Goal: Book appointment/travel/reservation

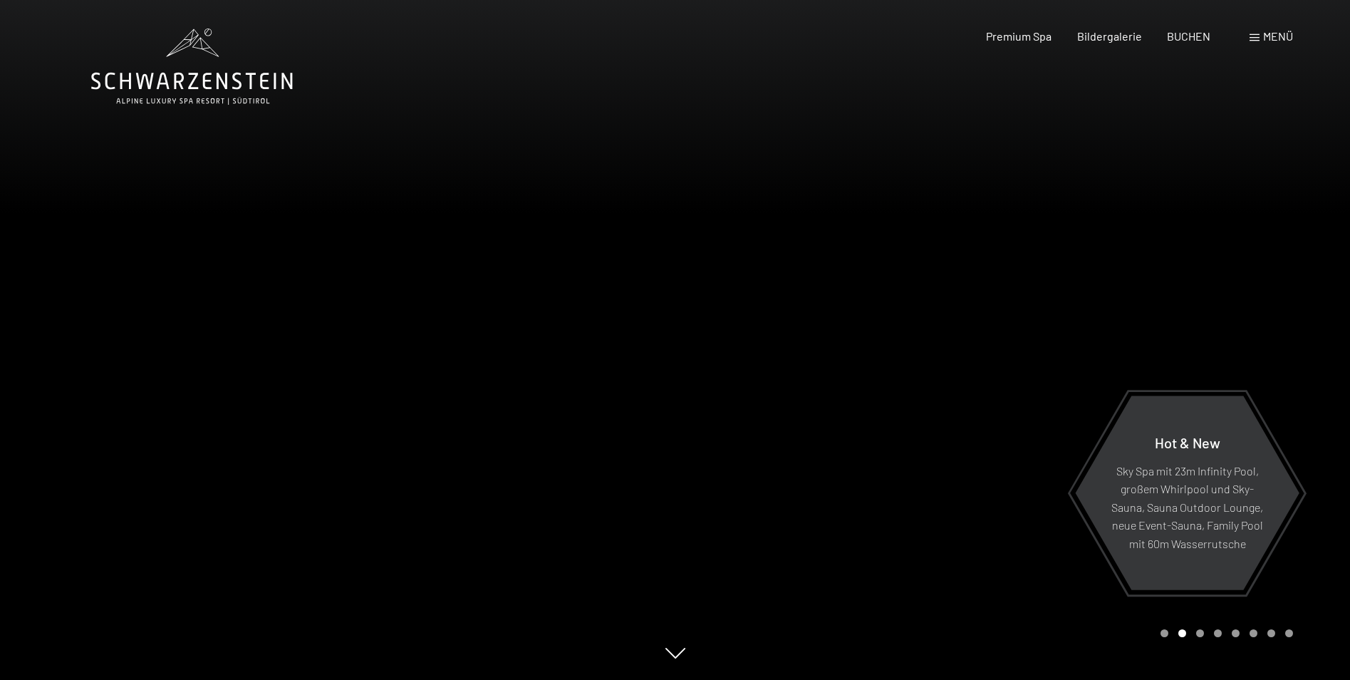
click at [1313, 358] on div at bounding box center [1012, 340] width 675 height 680
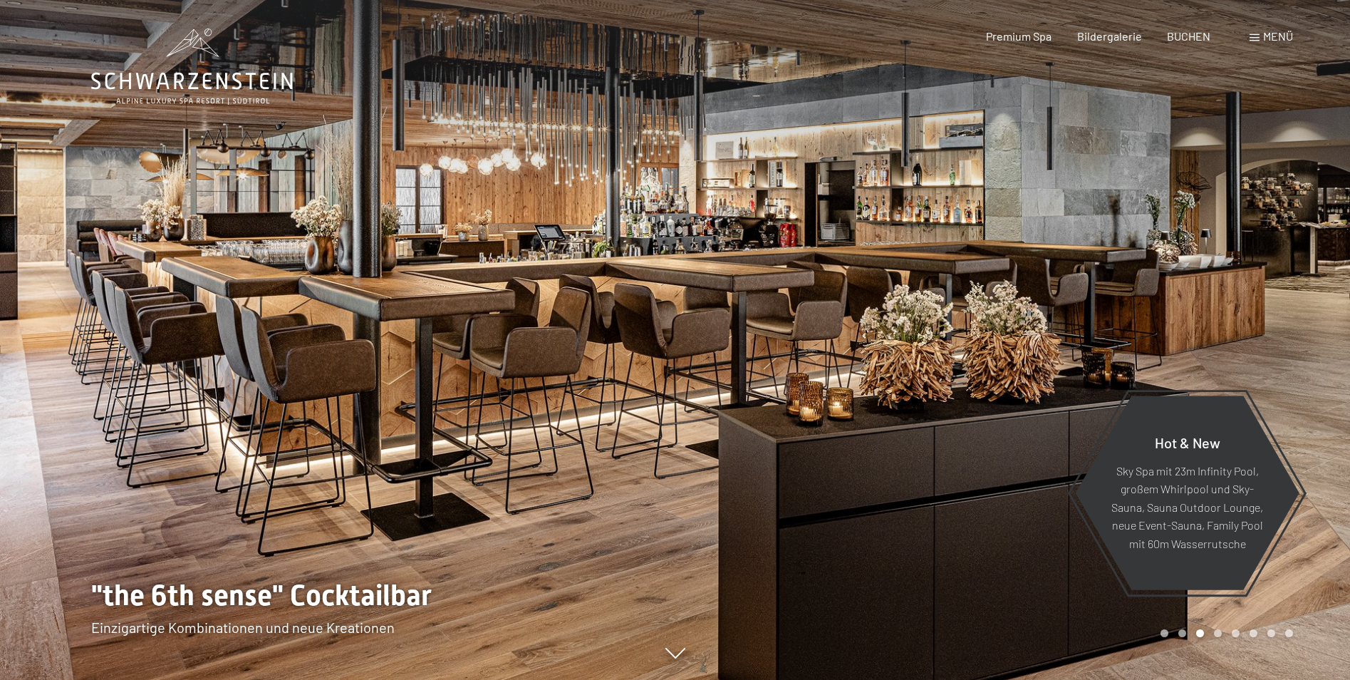
click at [1311, 358] on div at bounding box center [1012, 340] width 675 height 680
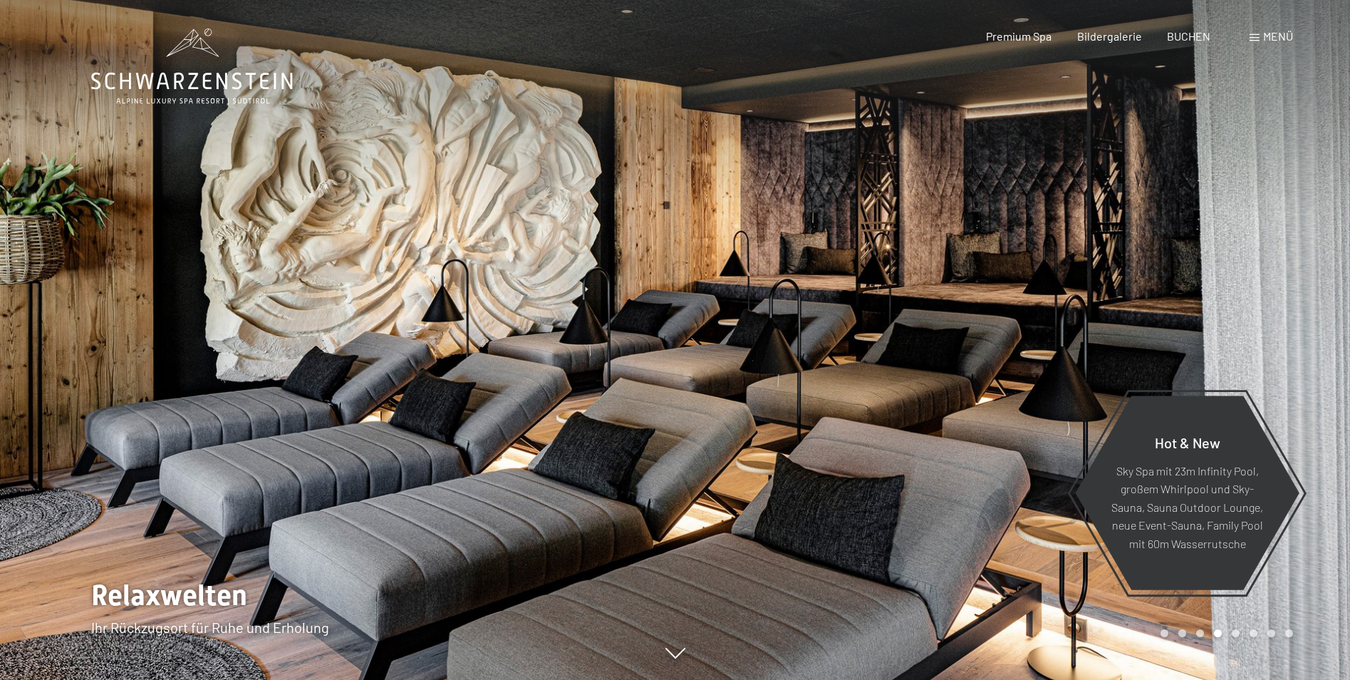
click at [1311, 358] on div at bounding box center [1012, 340] width 675 height 680
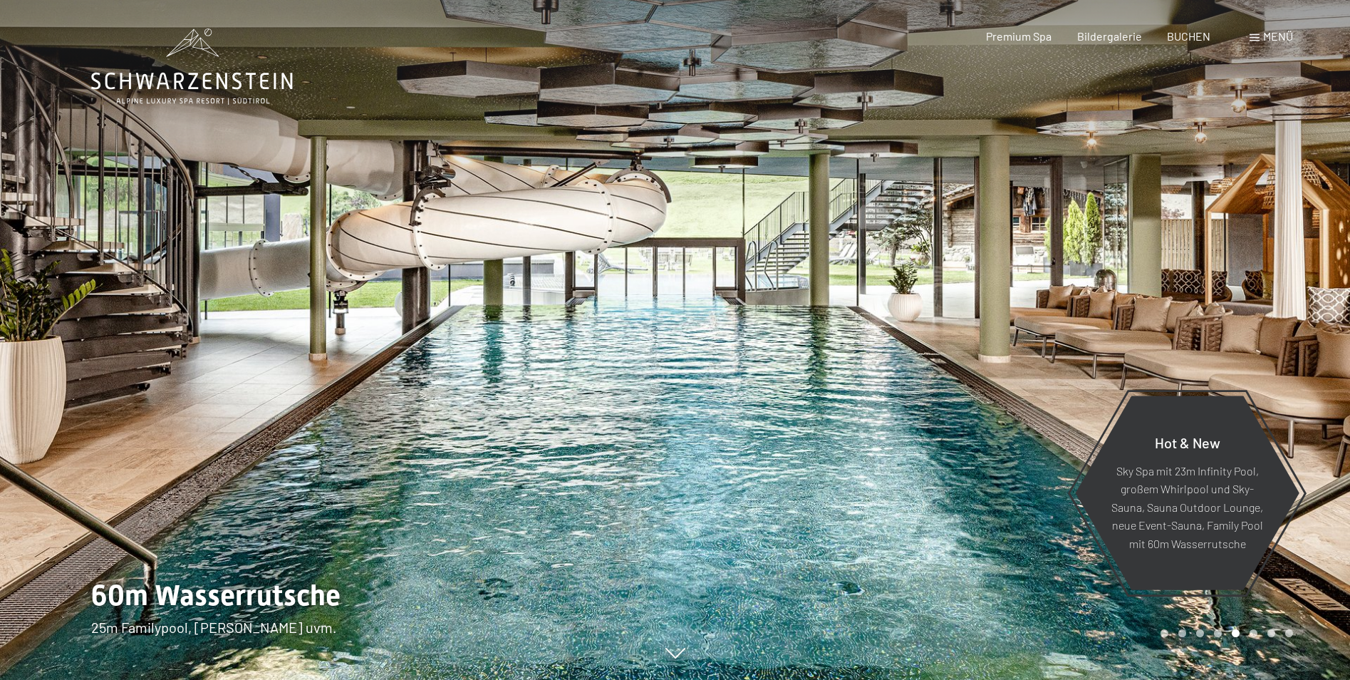
click at [1311, 358] on div at bounding box center [1012, 340] width 675 height 680
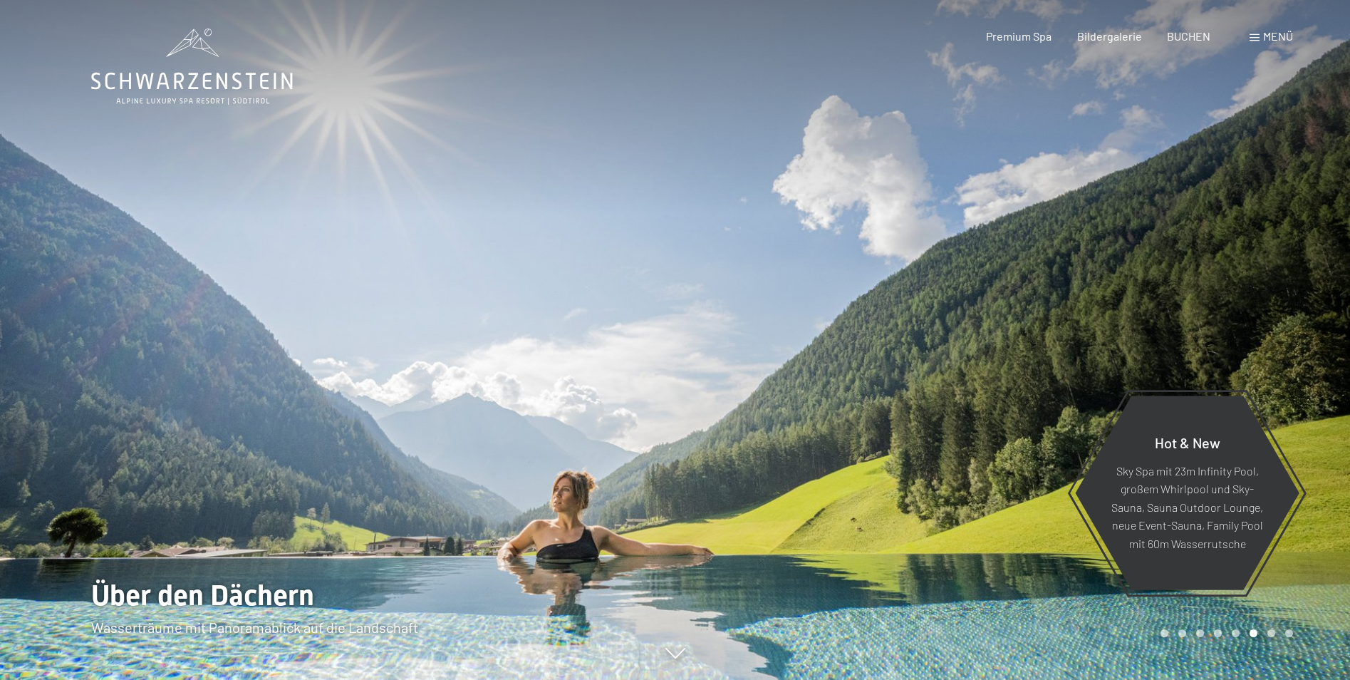
click at [1307, 353] on div at bounding box center [1012, 340] width 675 height 680
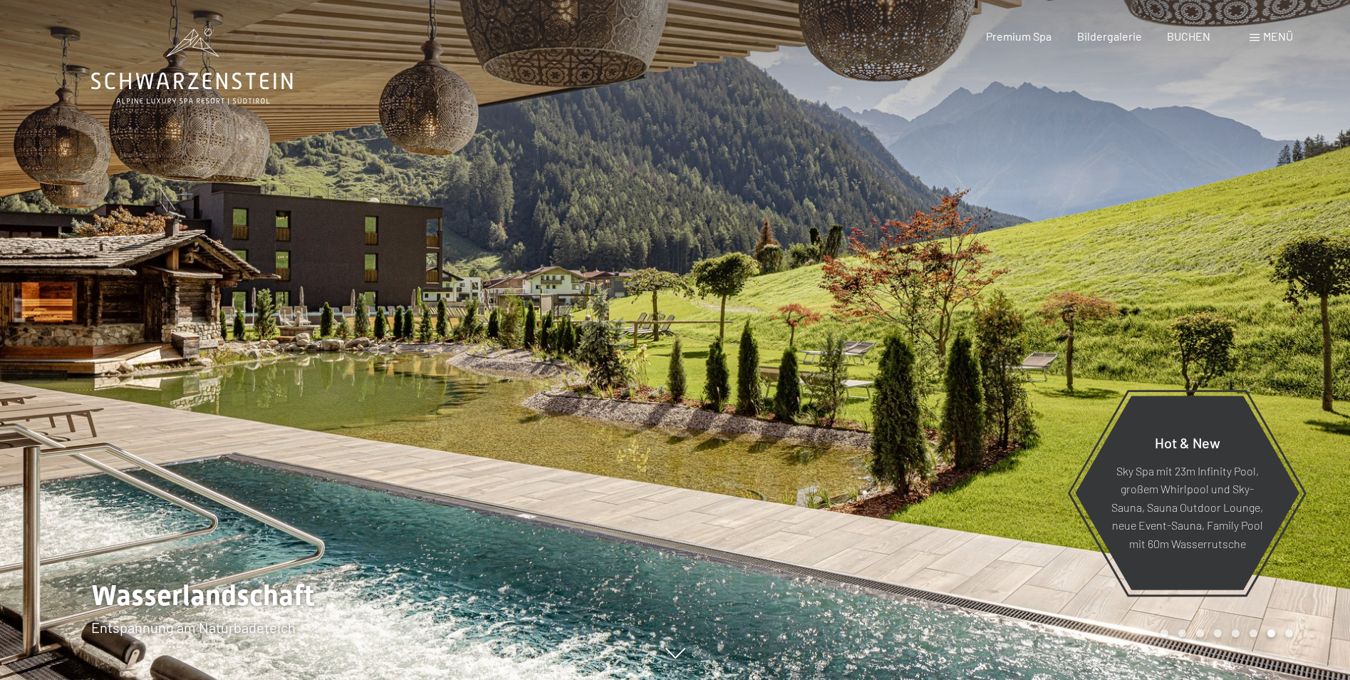
click at [1250, 36] on span at bounding box center [1255, 37] width 10 height 7
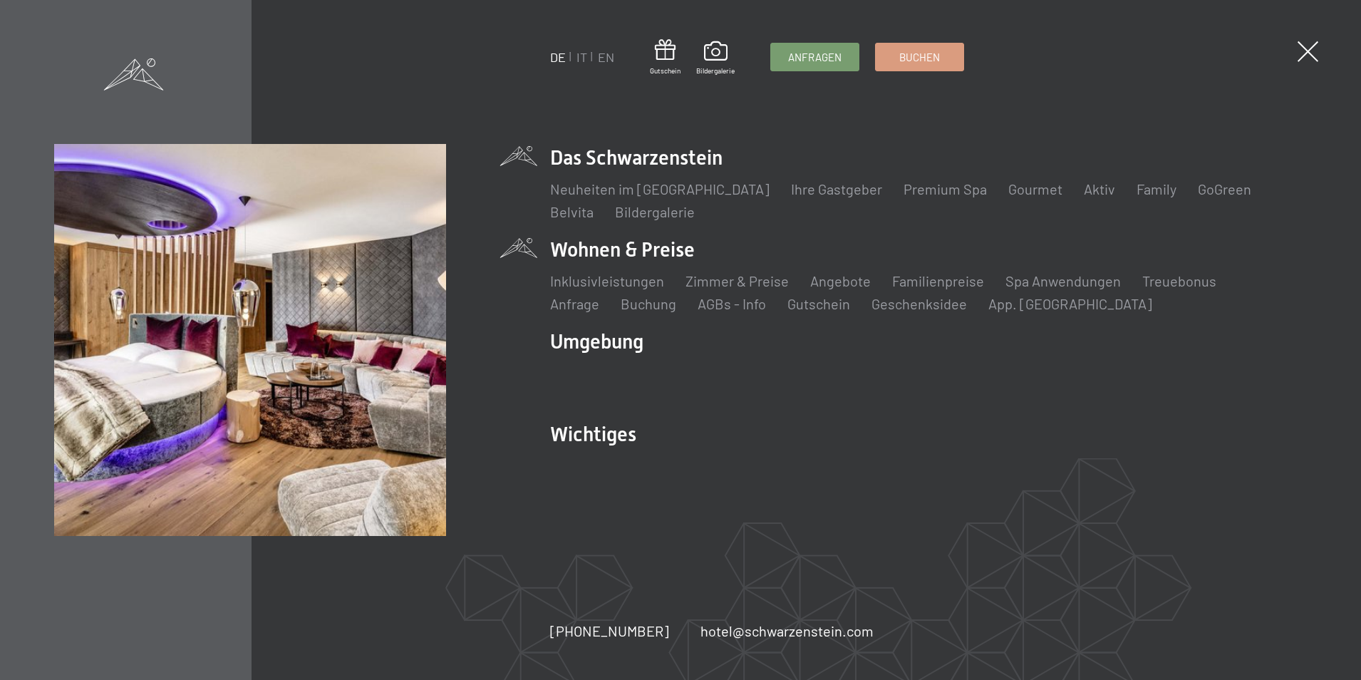
click at [682, 247] on li "Wohnen & Preise Inklusivleistungen Zimmer & Preise Liste Angebote Liste Familie…" at bounding box center [928, 275] width 756 height 78
click at [752, 282] on link "Zimmer & Preise" at bounding box center [736, 280] width 103 height 17
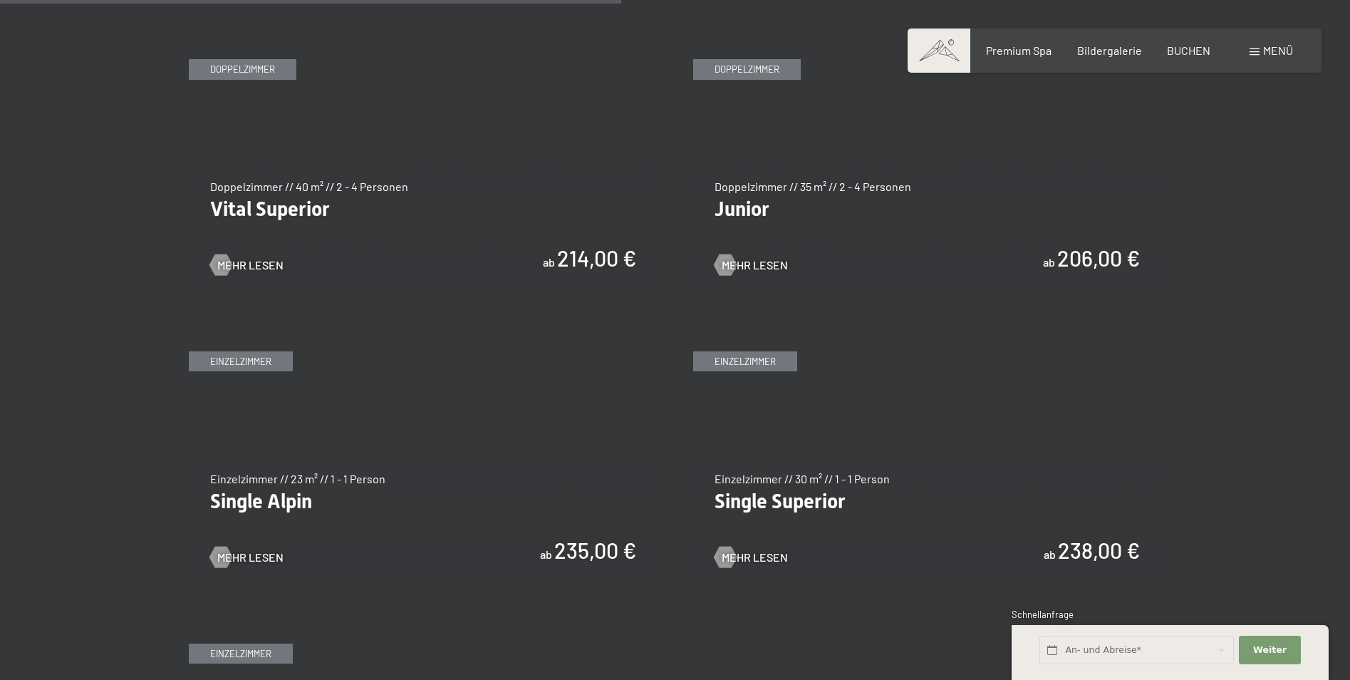
scroll to position [2089, 0]
